Goal: Information Seeking & Learning: Learn about a topic

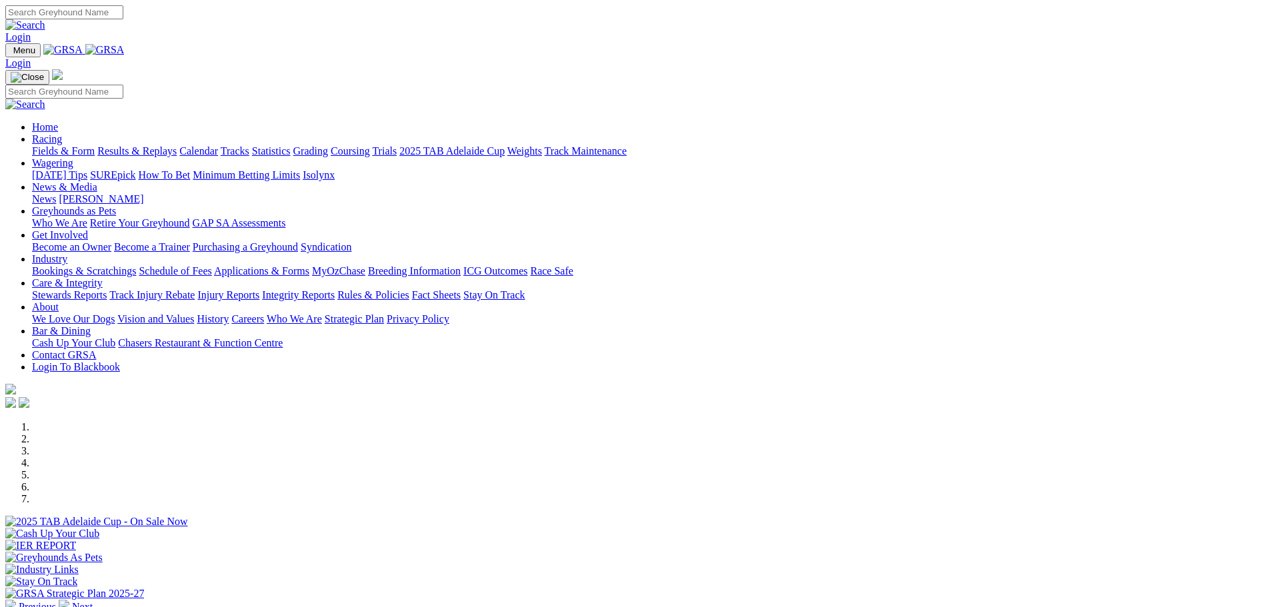
click at [95, 145] on link "Fields & Form" at bounding box center [63, 150] width 63 height 11
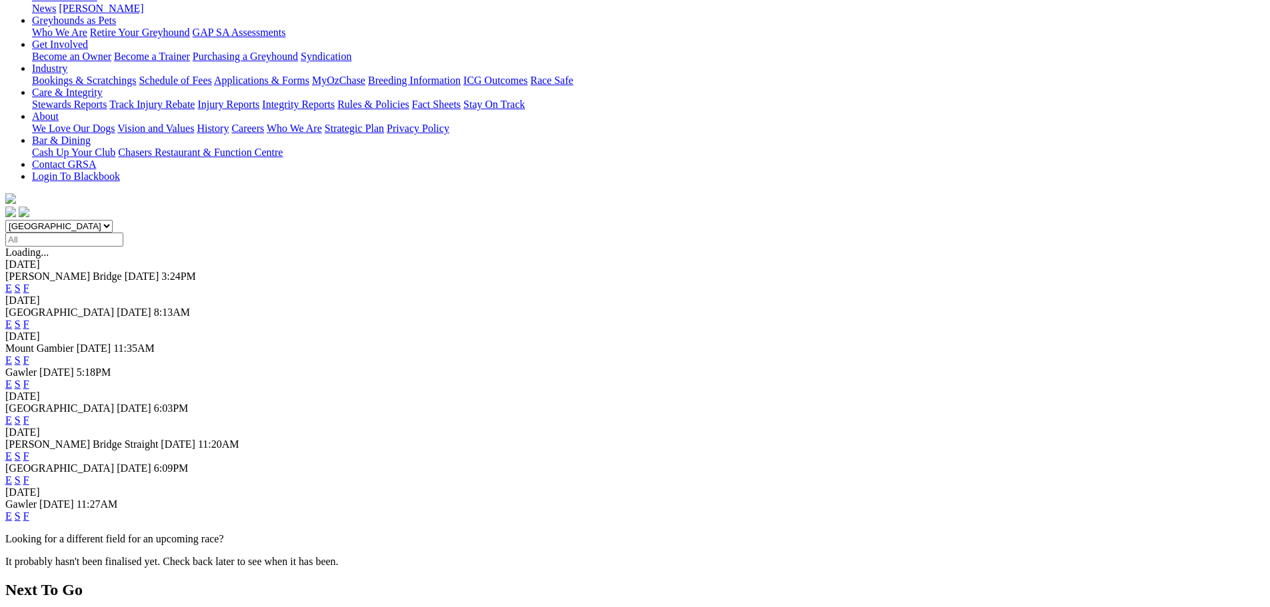
scroll to position [267, 0]
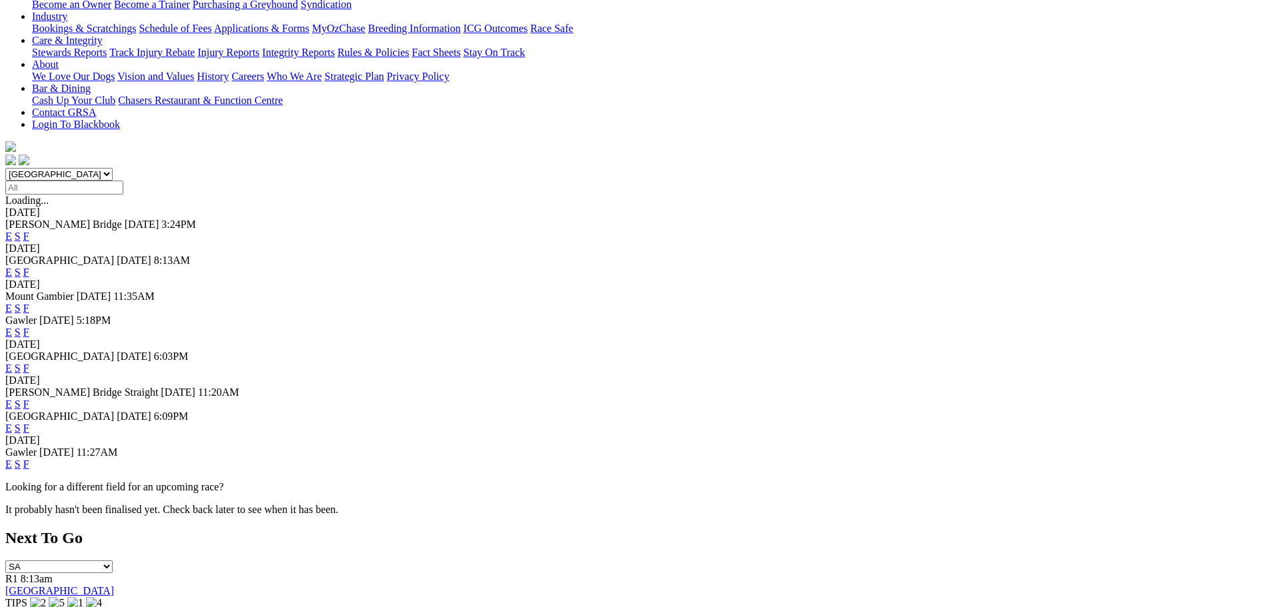
click at [29, 423] on link "F" at bounding box center [26, 428] width 6 height 11
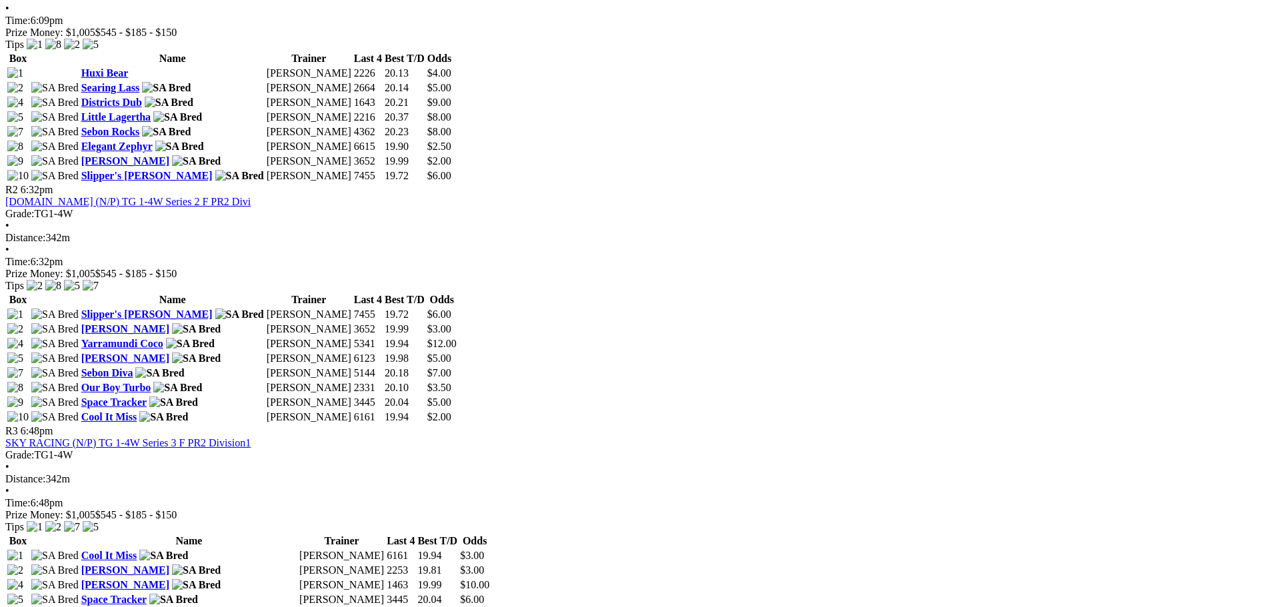
scroll to position [733, 0]
